Goal: Find specific page/section: Find specific page/section

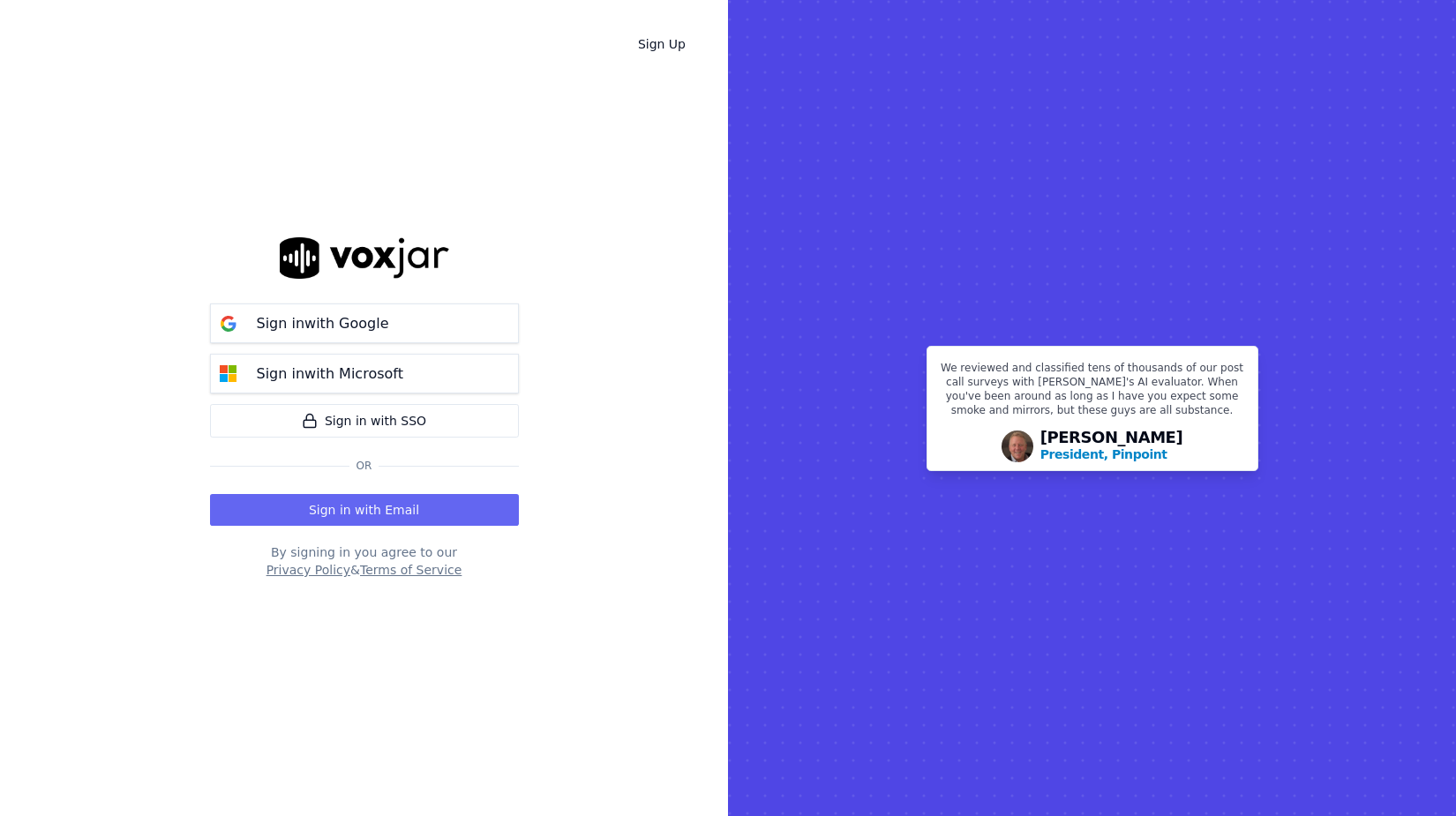
click at [383, 528] on div "Sign in with Google Sign in with Microsoft Sign in with SSO Or Sign in with Ema…" at bounding box center [364, 408] width 309 height 760
click at [383, 511] on button "Sign in with Email" at bounding box center [364, 510] width 309 height 32
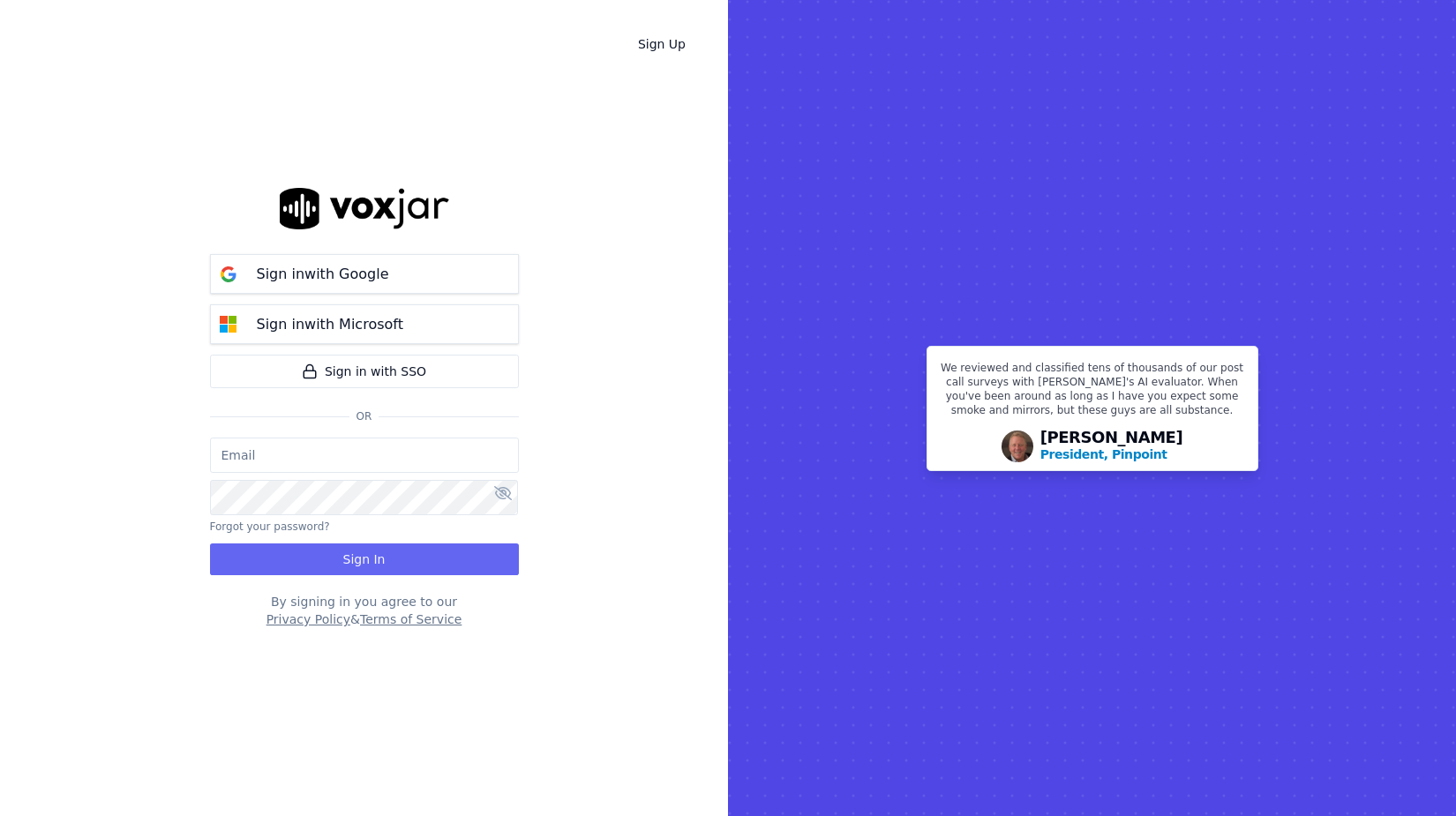
type input "salvarez@asilpc.com"
click at [360, 557] on button "Sign In" at bounding box center [364, 559] width 309 height 32
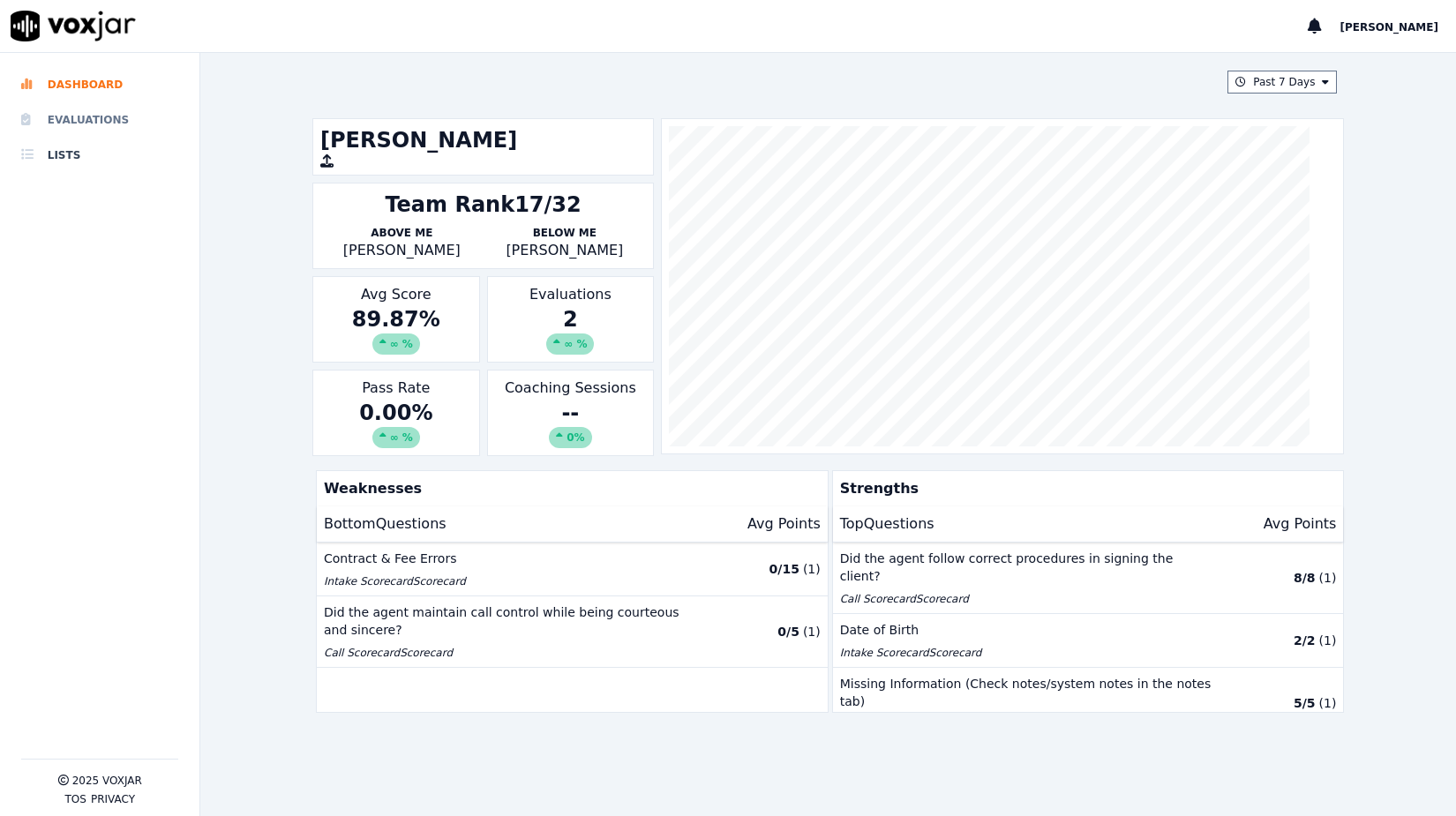
click at [104, 103] on li "Evaluations" at bounding box center [99, 120] width 157 height 35
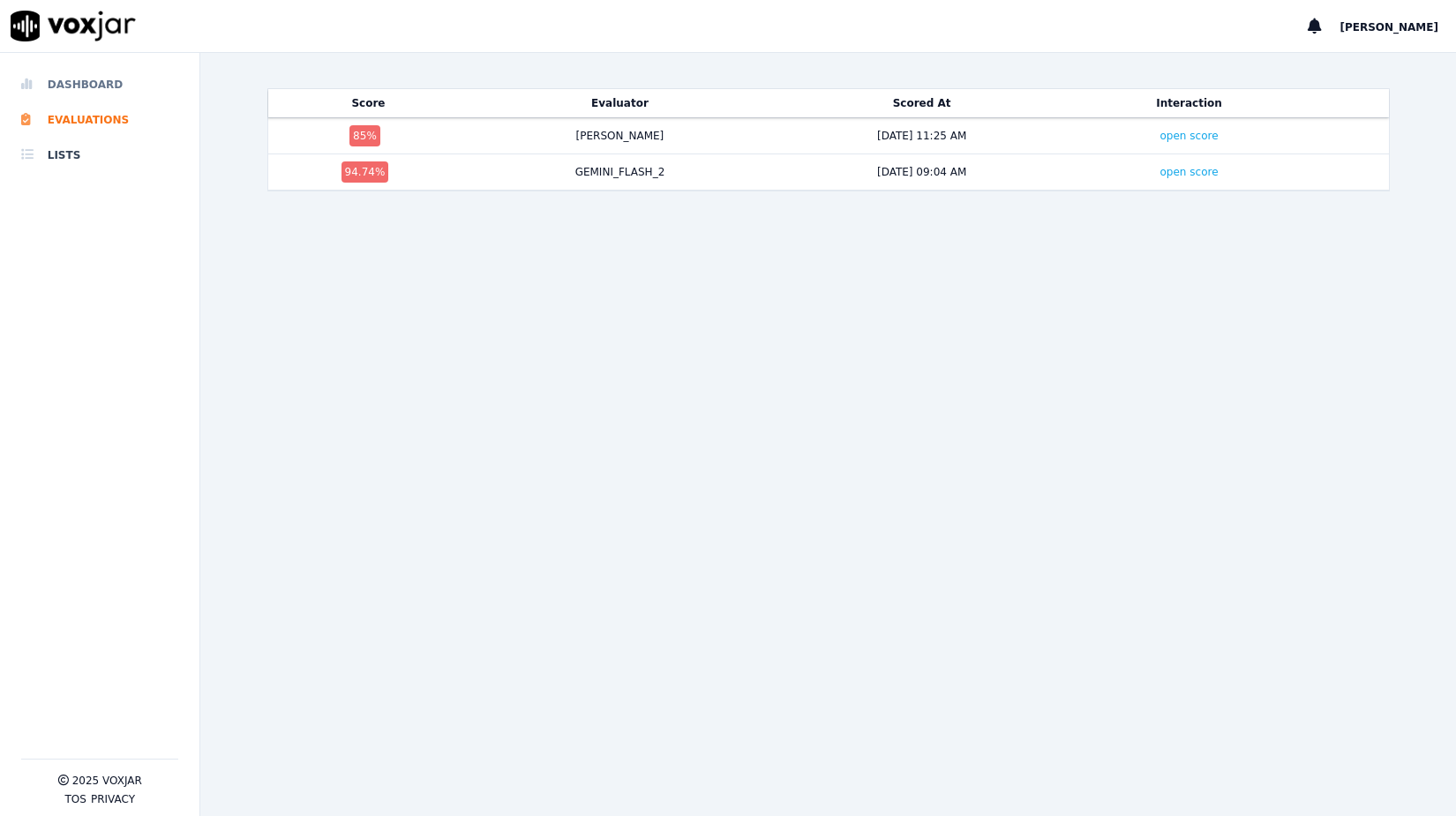
click at [80, 90] on li "Dashboard" at bounding box center [99, 85] width 157 height 35
